Goal: Contribute content

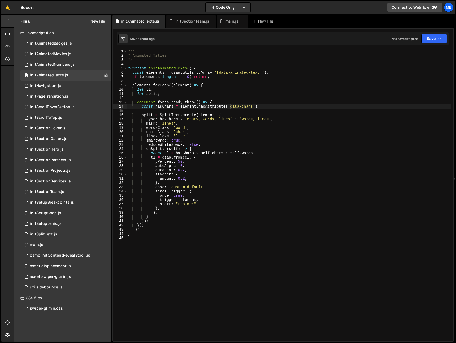
scroll to position [1, 0]
click at [148, 258] on div "/** * Animated Titles */ function initAnimatedTexts ( ) { const elements = gsap…" at bounding box center [289, 198] width 324 height 299
click at [64, 179] on div "initSectionServices.js" at bounding box center [50, 181] width 41 height 5
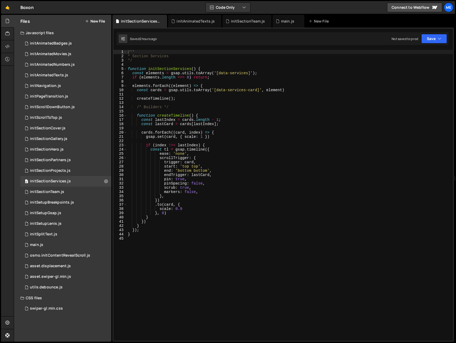
type textarea "scrub: true,"
drag, startPoint x: 253, startPoint y: 188, endPoint x: 250, endPoint y: 190, distance: 3.8
click at [253, 188] on div "/** * Section Services */ function initSectionServices ( ) { const elements = g…" at bounding box center [290, 199] width 326 height 299
click at [98, 22] on button "New File" at bounding box center [95, 21] width 20 height 4
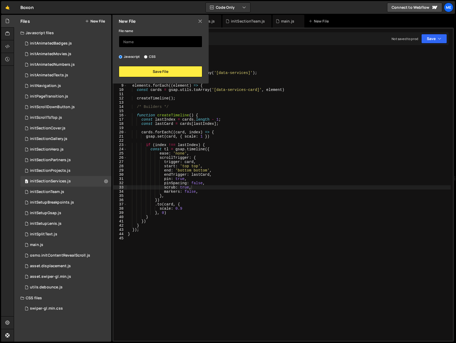
click at [139, 44] on input "text" at bounding box center [160, 42] width 83 height 12
type input "initServiceCards"
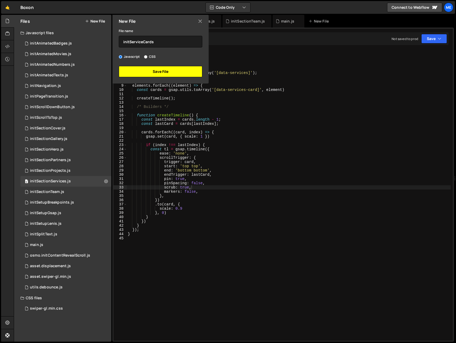
click at [159, 74] on button "Save File" at bounding box center [160, 71] width 83 height 11
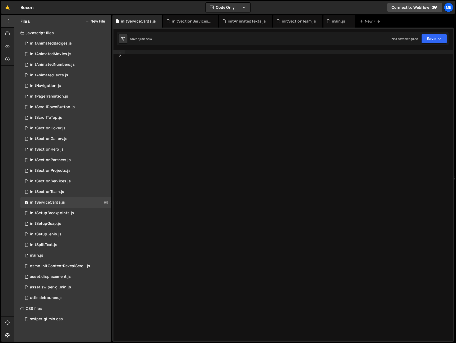
click at [184, 74] on div at bounding box center [289, 199] width 328 height 299
type textarea "function initServiceCards() {}"
drag, startPoint x: 289, startPoint y: 87, endPoint x: 286, endPoint y: 89, distance: 3.2
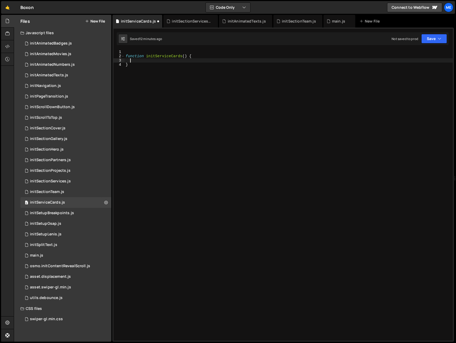
click at [289, 87] on div "function initServiceCards ( ) { }" at bounding box center [289, 199] width 328 height 299
type textarea "}"
